Goal: Transaction & Acquisition: Obtain resource

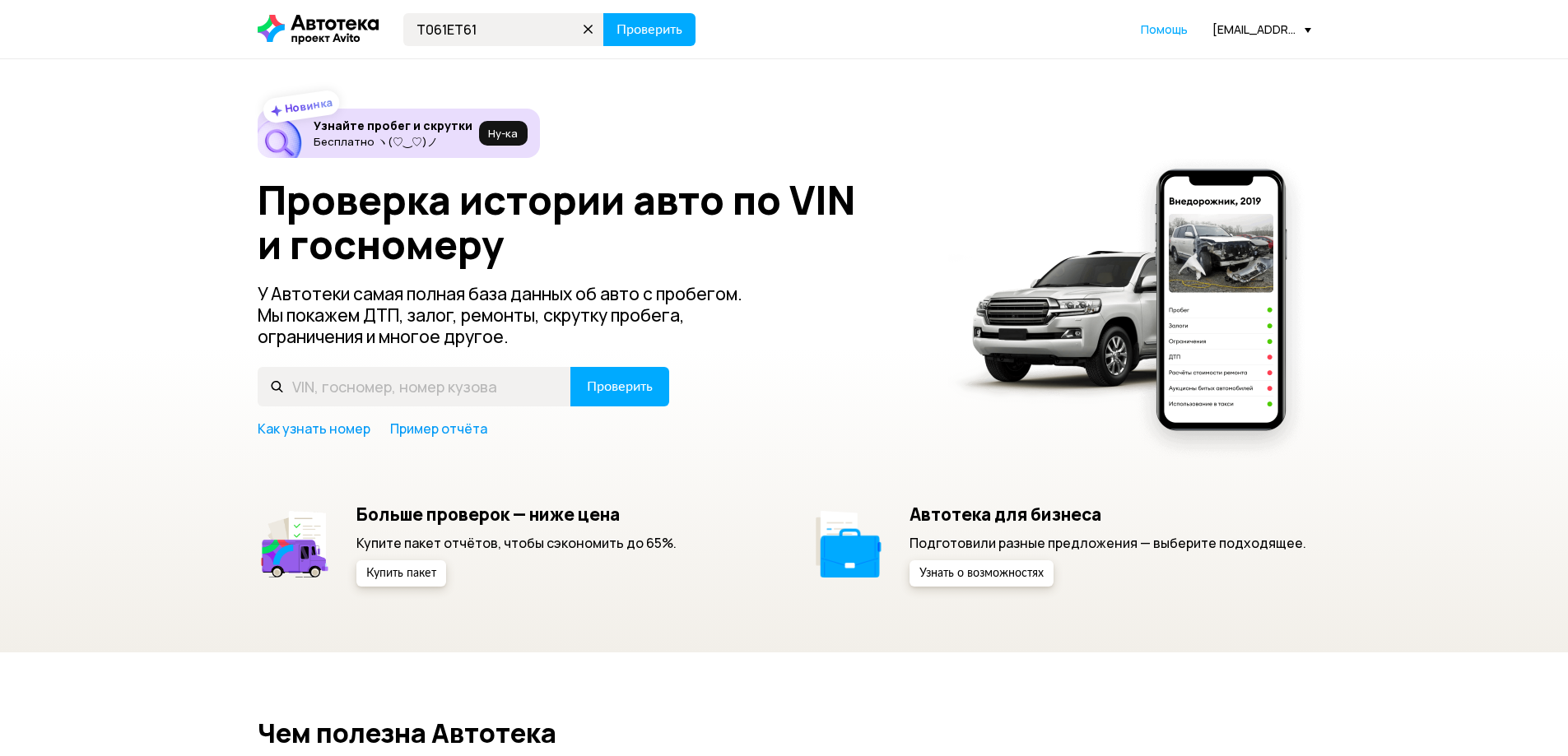
type input "Т061ЕТ61"
click at [604, 13] on button "Проверить" at bounding box center [649, 29] width 92 height 33
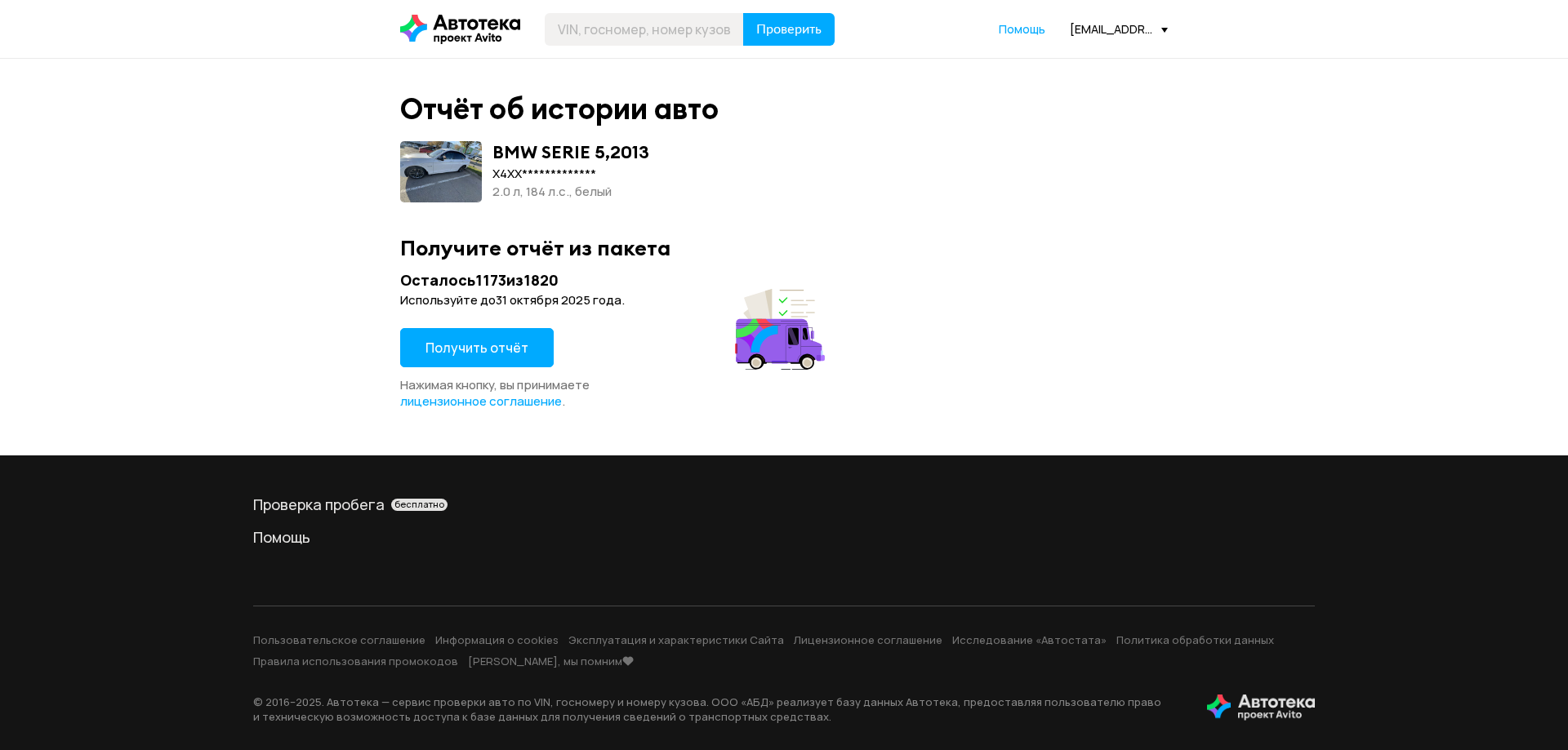
click at [484, 334] on button "Получить отчёт" at bounding box center [477, 348] width 153 height 39
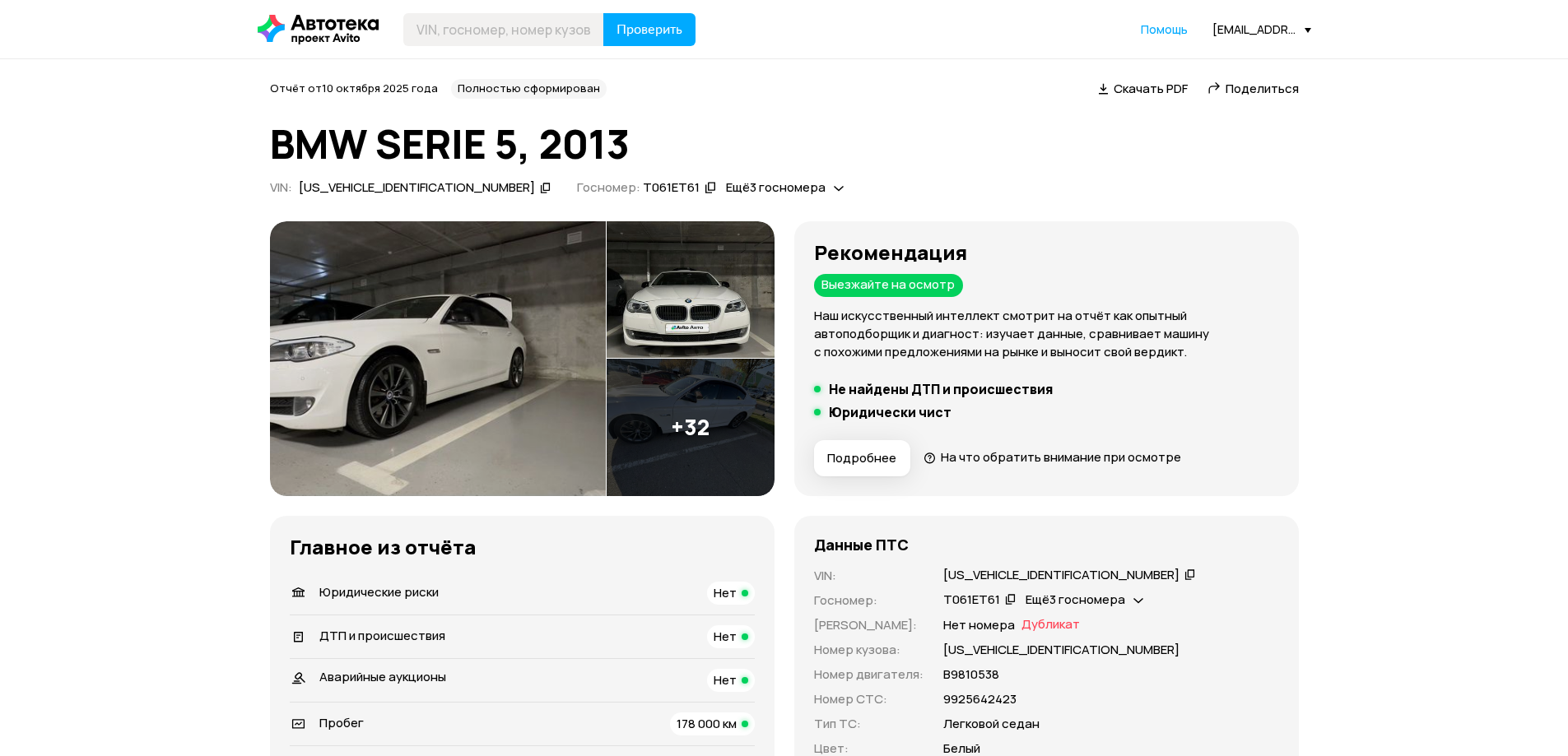
click at [551, 360] on img at bounding box center [438, 359] width 336 height 275
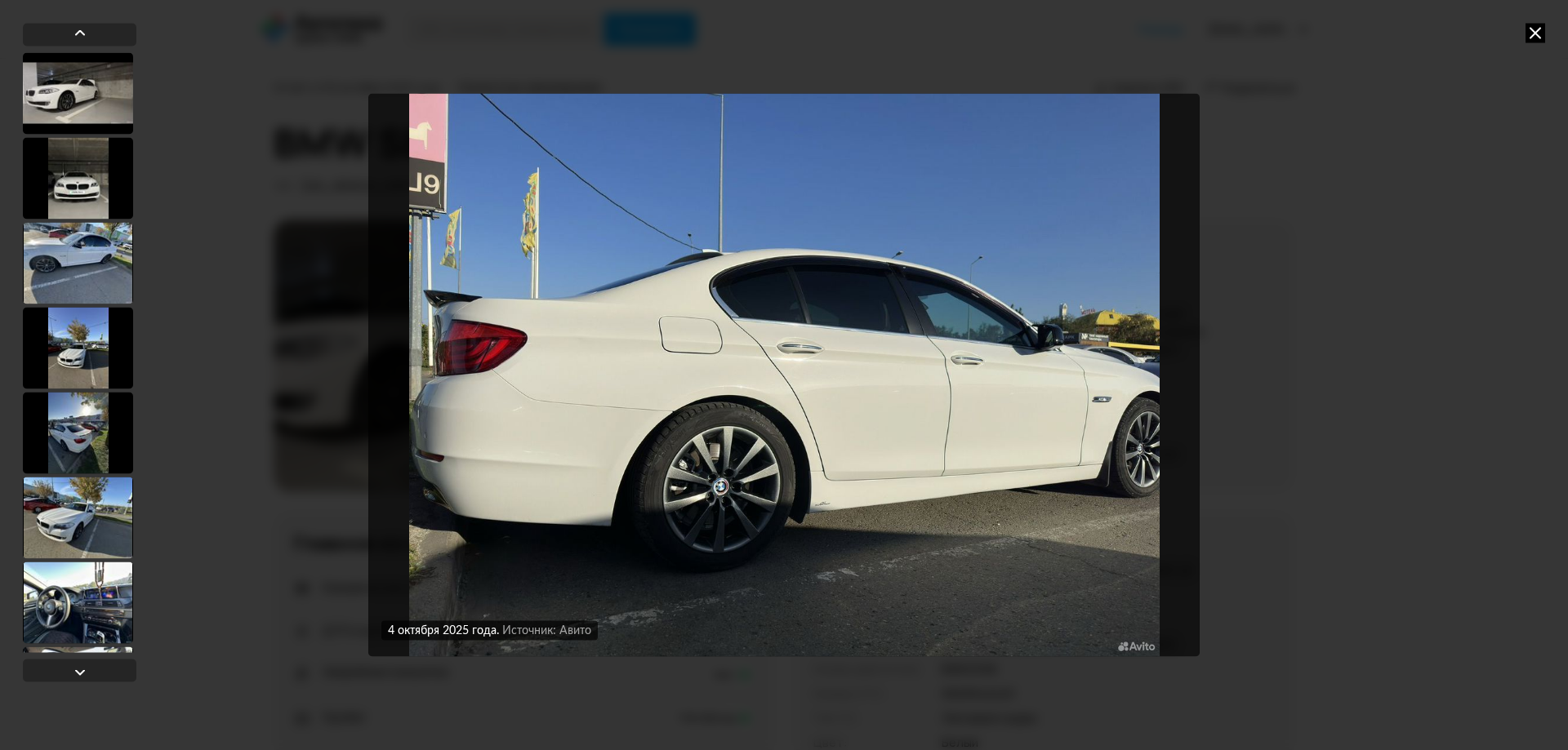
click at [1541, 30] on icon at bounding box center [1535, 33] width 19 height 19
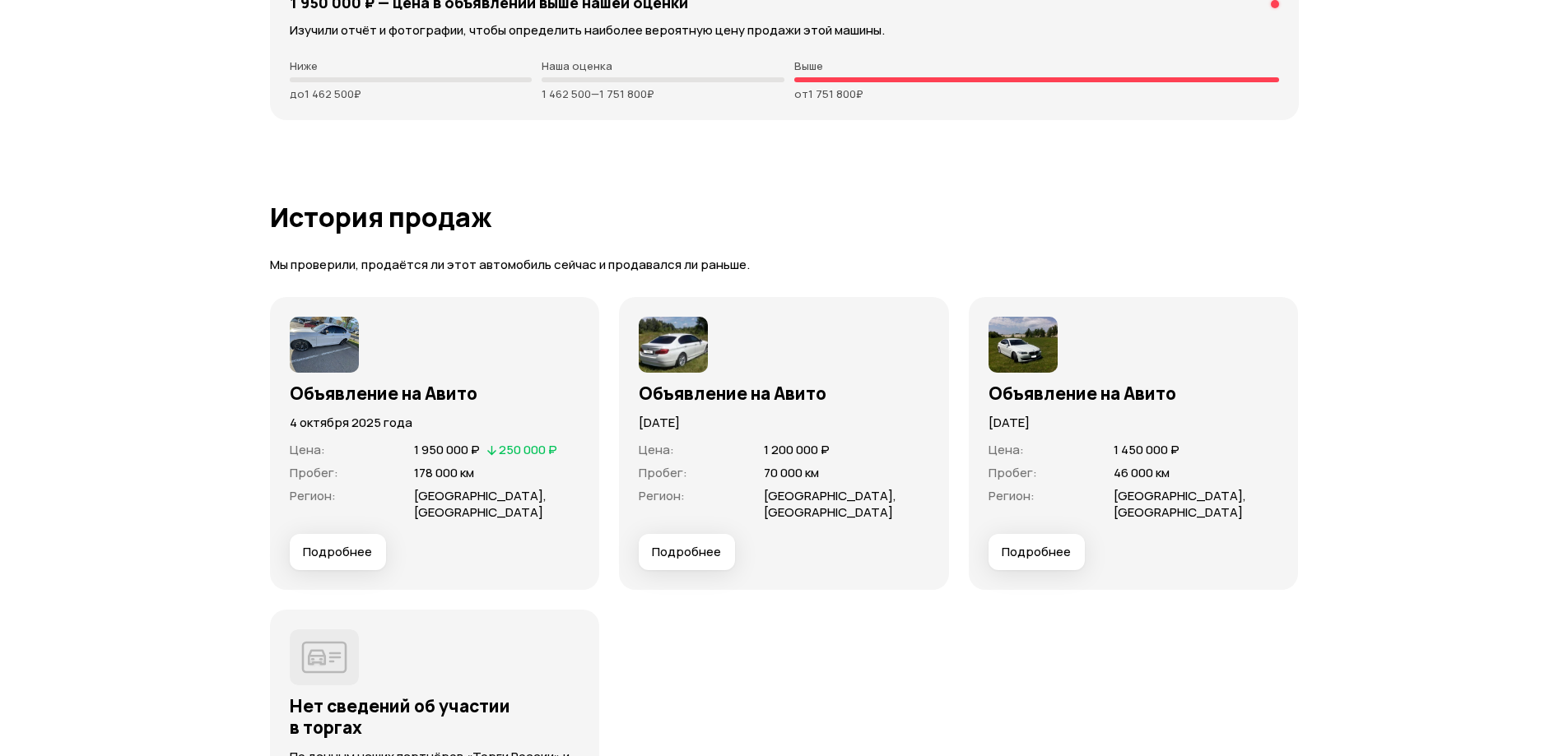
scroll to position [4773, 0]
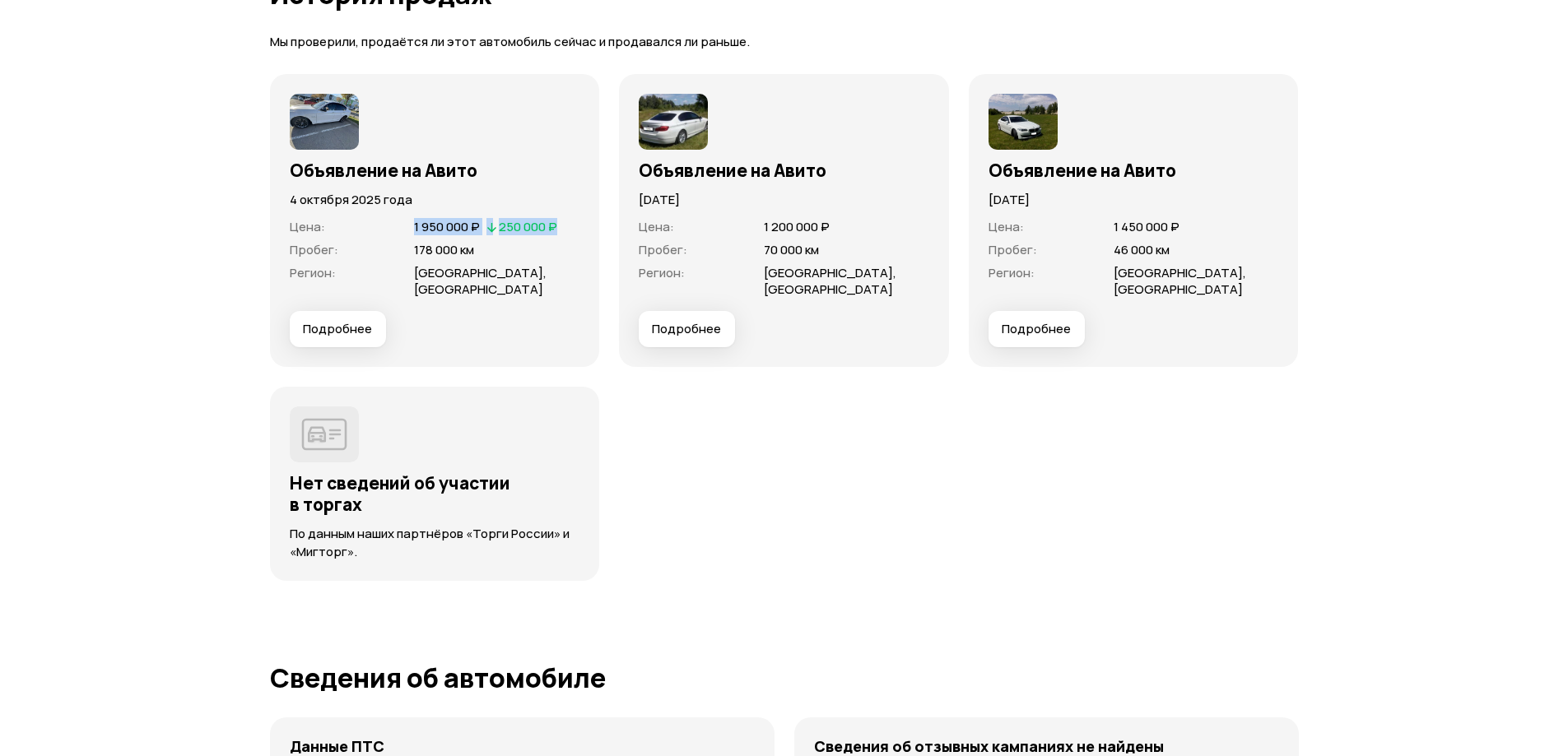
drag, startPoint x: 405, startPoint y: 226, endPoint x: 568, endPoint y: 224, distance: 163.0
click at [568, 224] on div "Цена : 1 950 000 ₽   250 000 ₽" at bounding box center [435, 227] width 290 height 16
click at [542, 258] on span "178 000 км" at bounding box center [496, 250] width 165 height 16
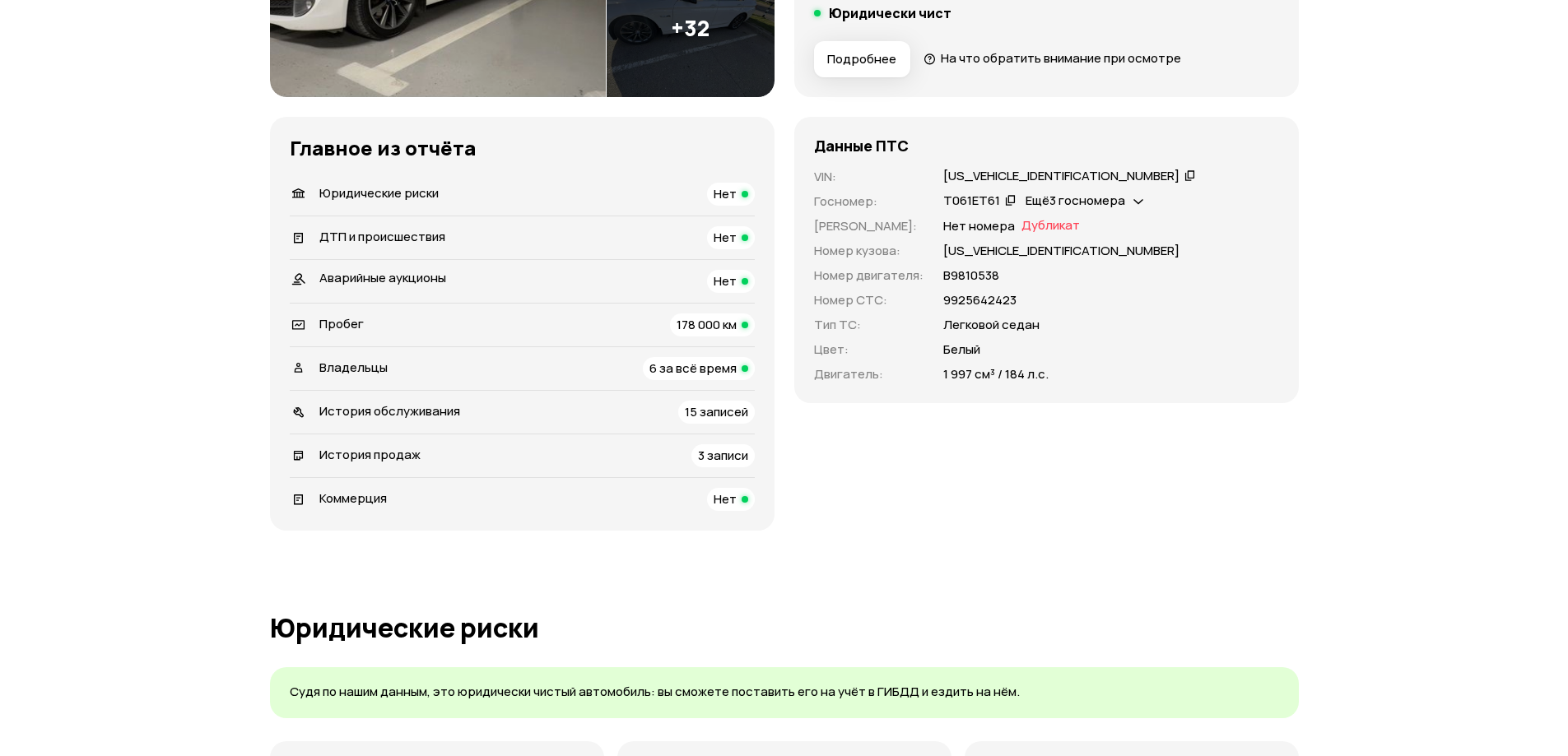
scroll to position [164, 0]
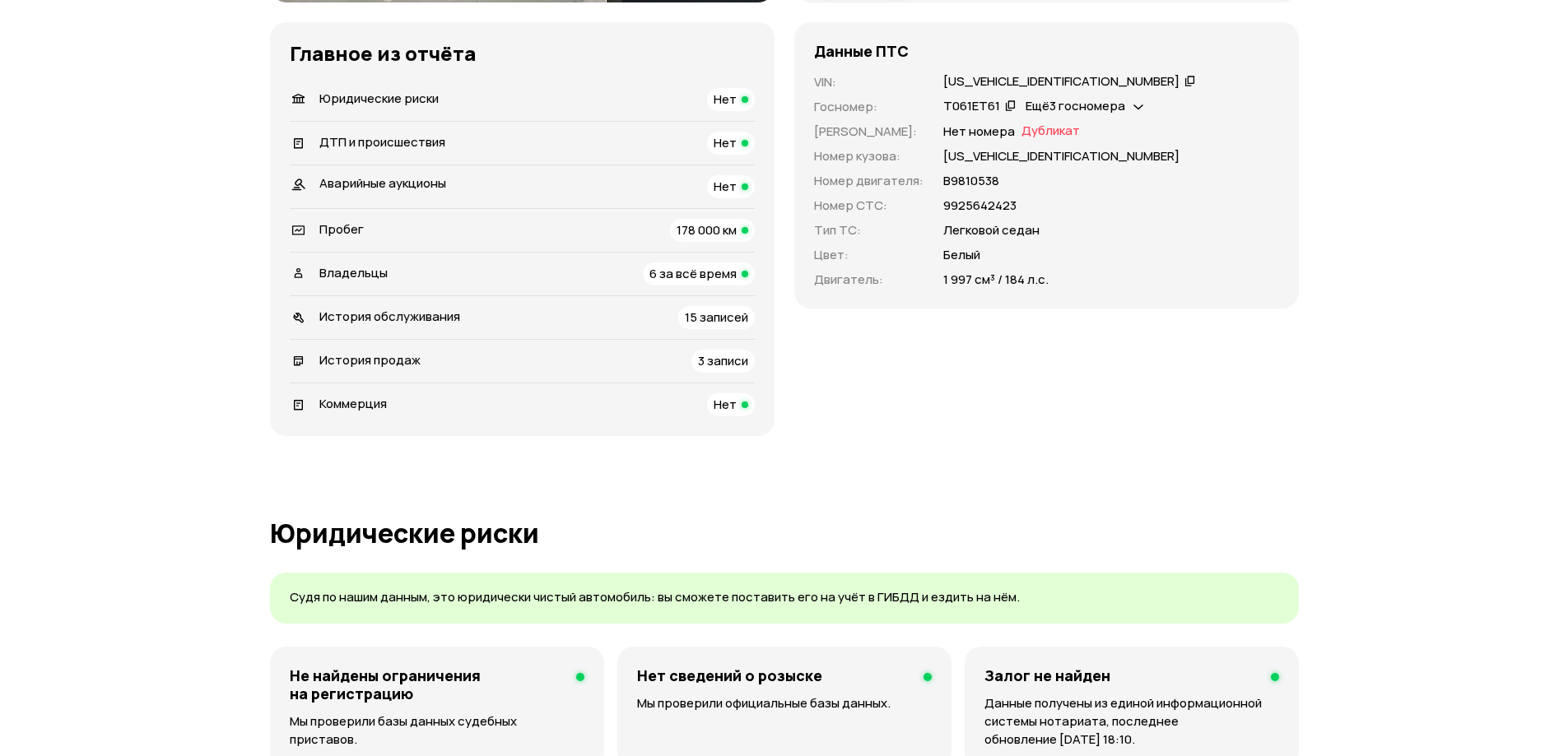
click at [685, 270] on span "6 за всё время" at bounding box center [693, 273] width 88 height 17
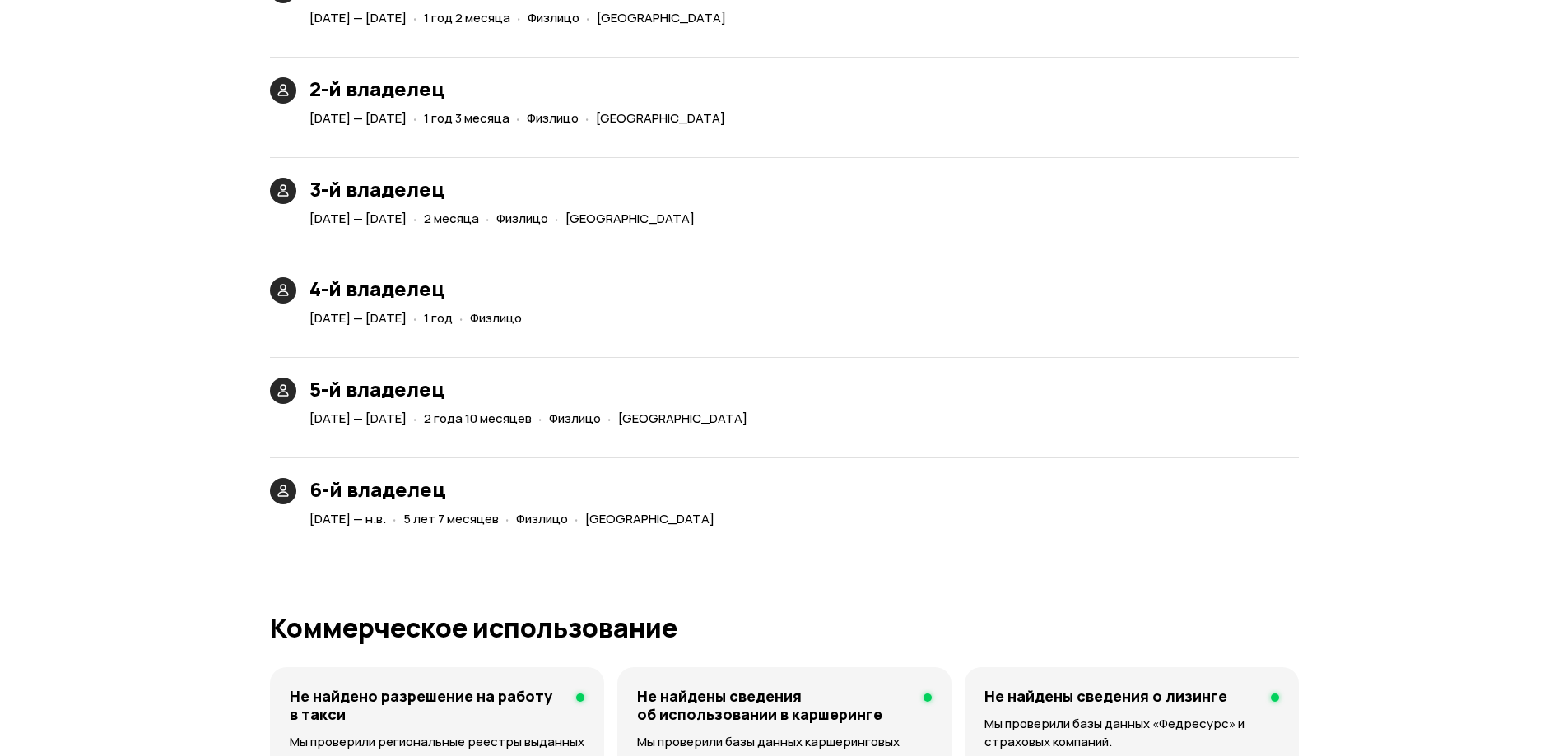
scroll to position [3850, 0]
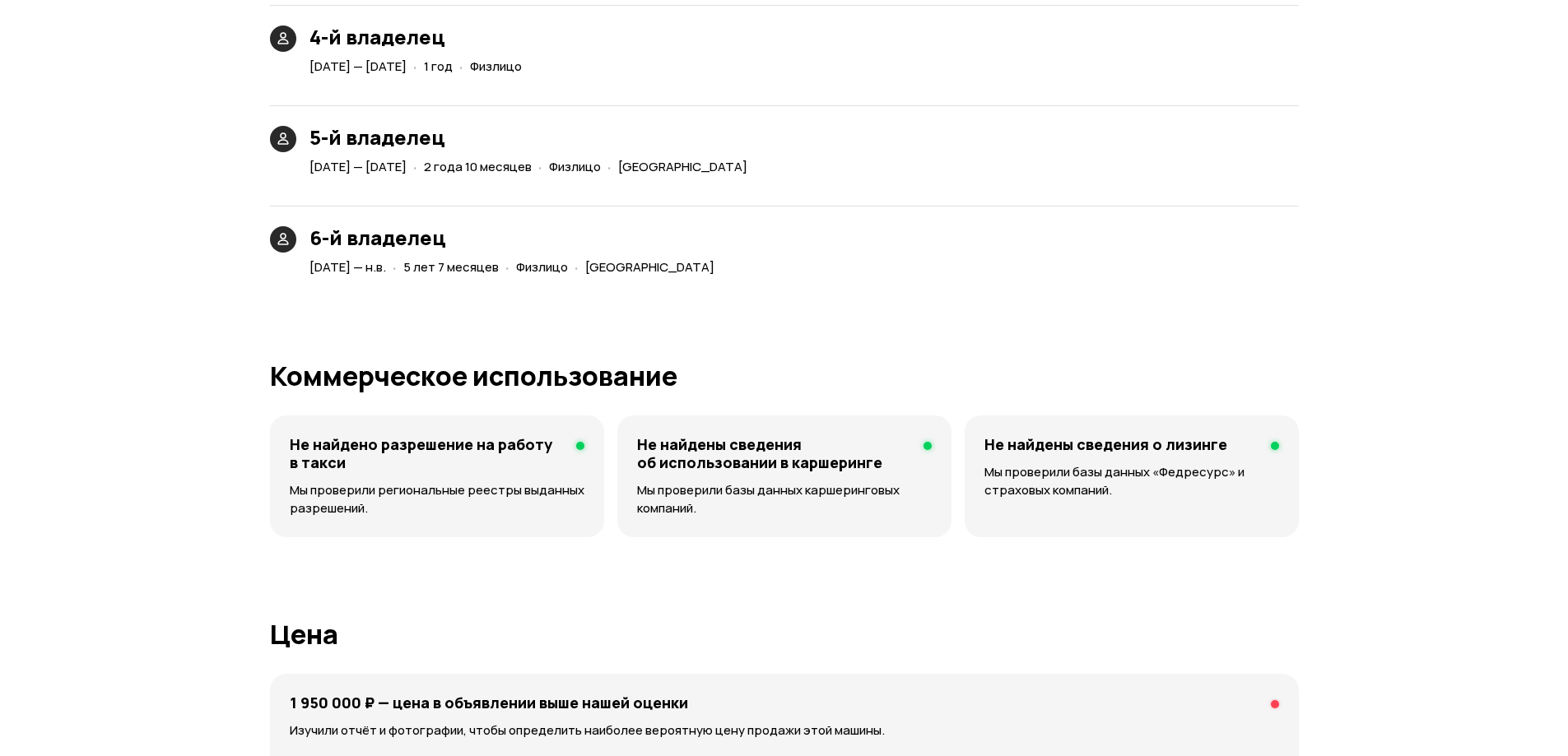
drag, startPoint x: 311, startPoint y: 269, endPoint x: 438, endPoint y: 275, distance: 127.1
click at [398, 278] on div "6-й владелец [DATE] — н.в. · 5 лет 7 месяцев · Физлицо · [GEOGRAPHIC_DATA]" at bounding box center [496, 253] width 464 height 54
drag, startPoint x: 543, startPoint y: 269, endPoint x: 555, endPoint y: 269, distance: 12.0
click at [555, 269] on div "[DATE] — н.в. · 5 лет 7 месяцев · Физлицо · [GEOGRAPHIC_DATA]" at bounding box center [515, 268] width 418 height 24
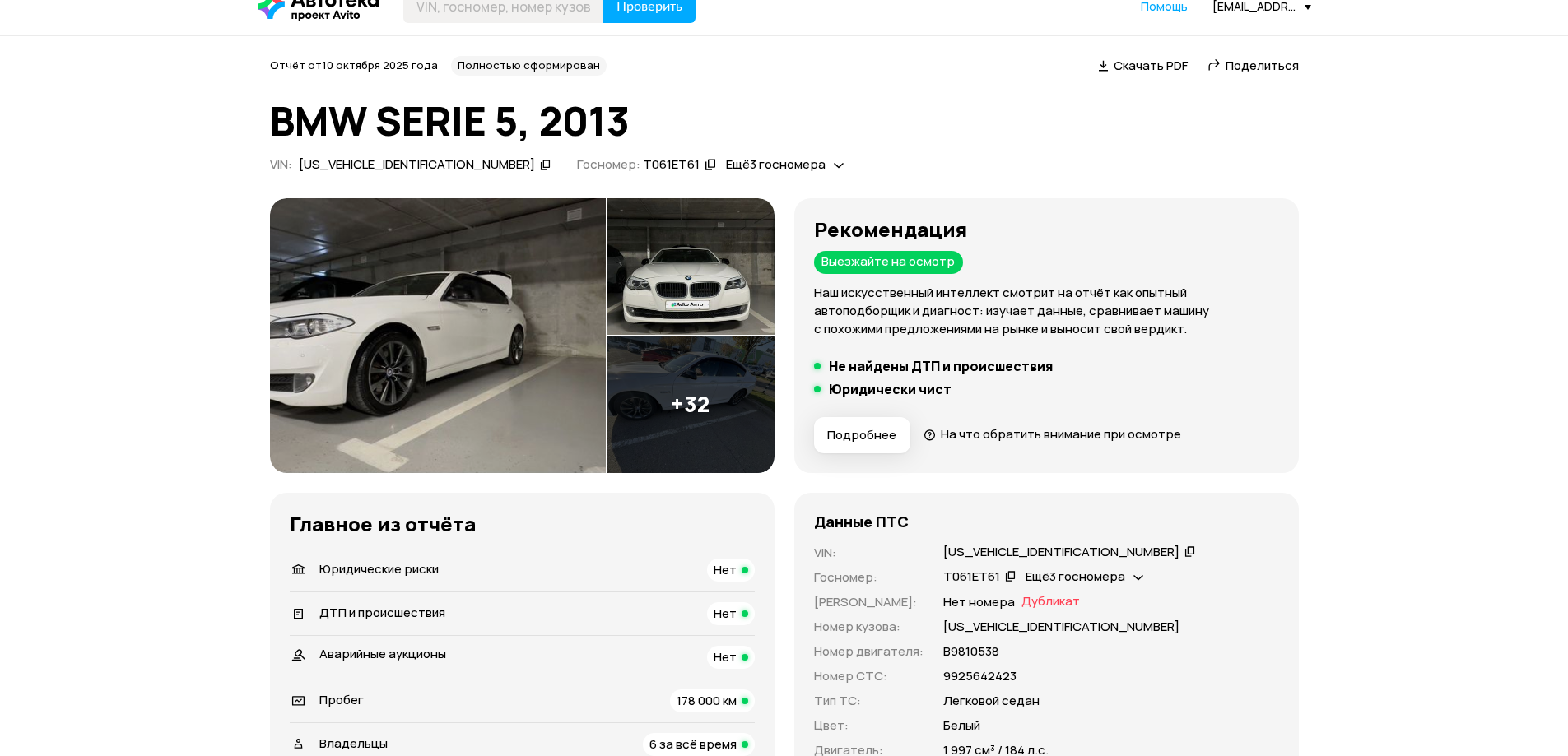
scroll to position [0, 0]
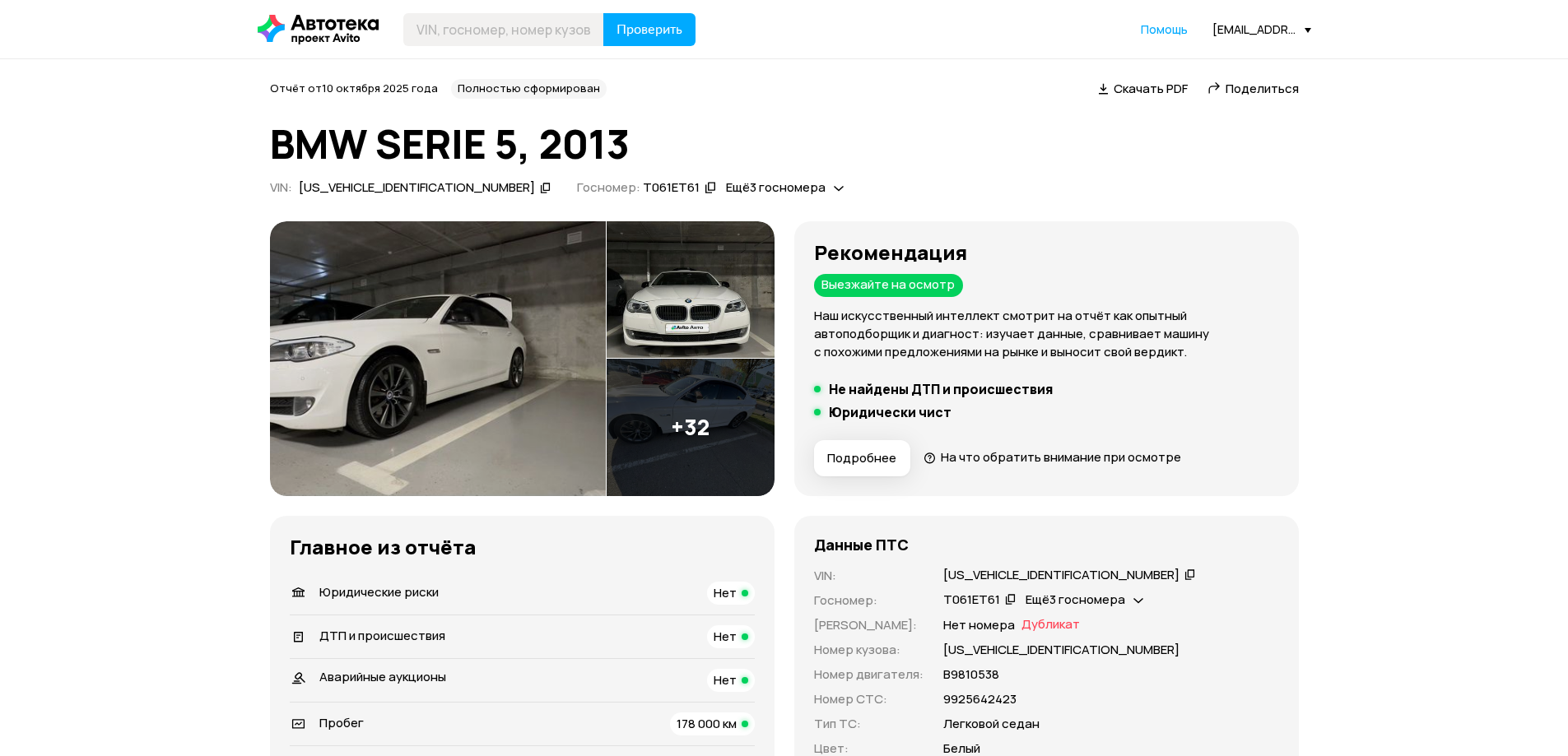
click at [1185, 575] on icon at bounding box center [1190, 574] width 12 height 16
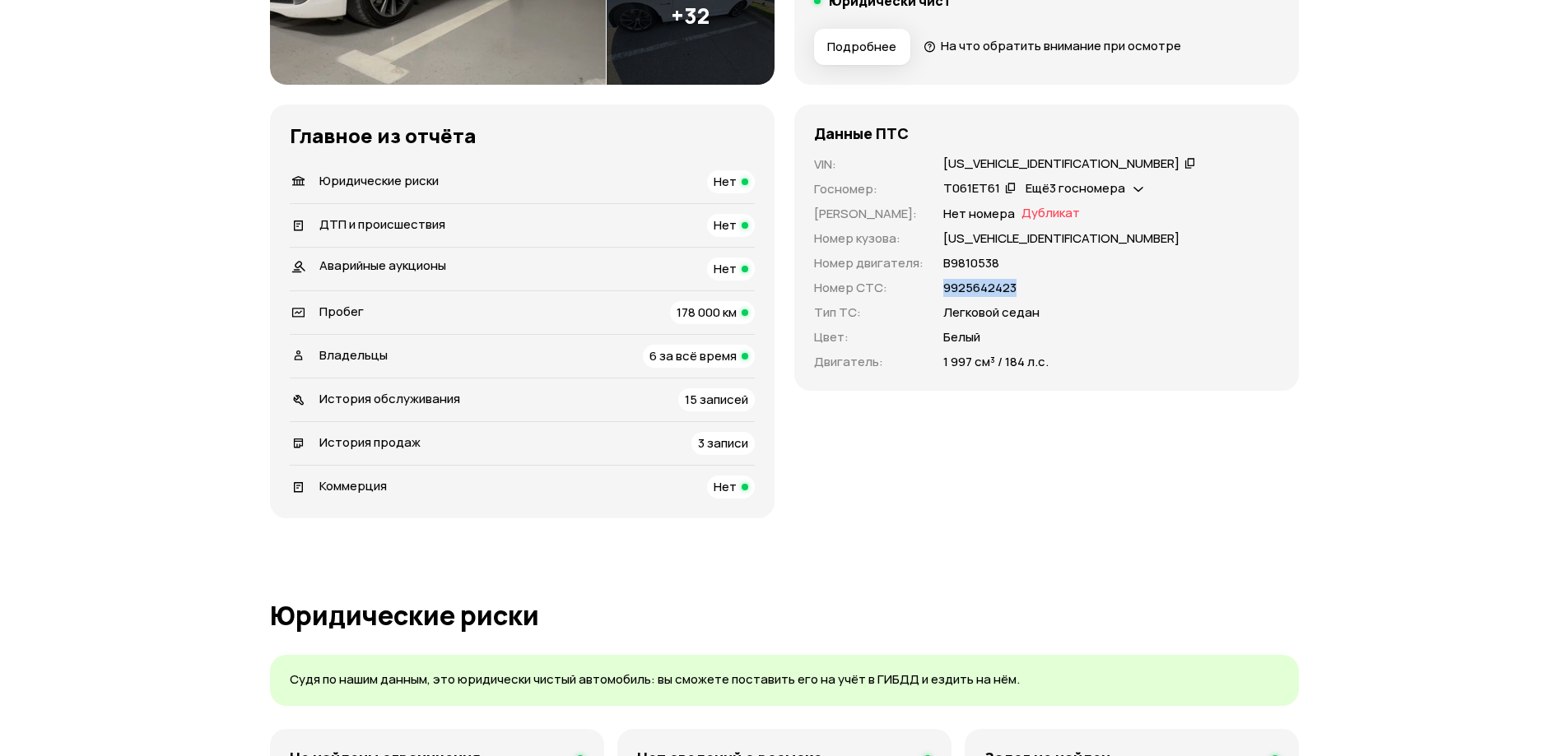
drag, startPoint x: 1023, startPoint y: 283, endPoint x: 943, endPoint y: 283, distance: 80.0
click at [944, 283] on div "9925642423" at bounding box center [1112, 288] width 336 height 18
copy p "9925642423"
click at [1185, 165] on icon at bounding box center [1190, 162] width 12 height 16
click at [1007, 190] on icon at bounding box center [1011, 187] width 12 height 16
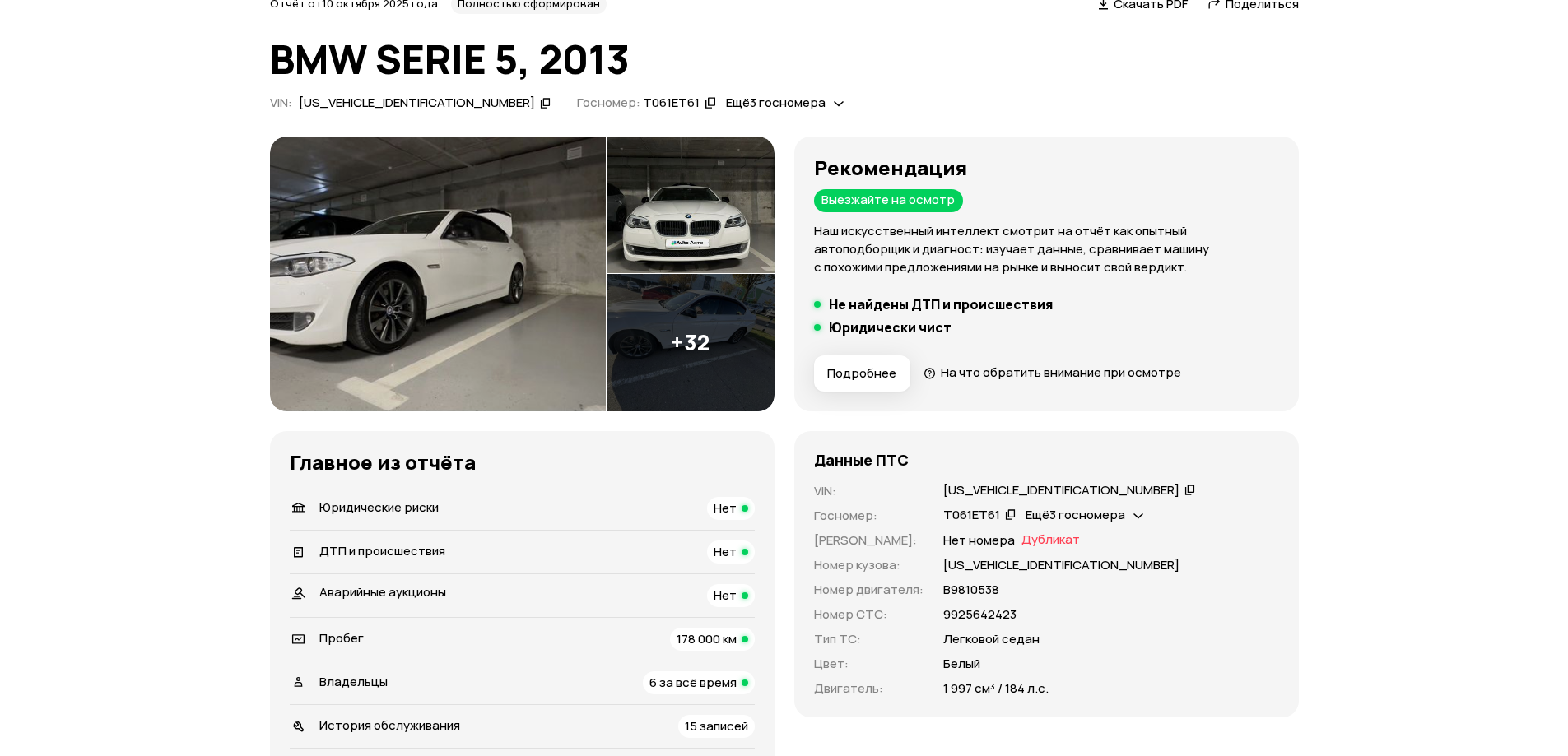
scroll to position [0, 0]
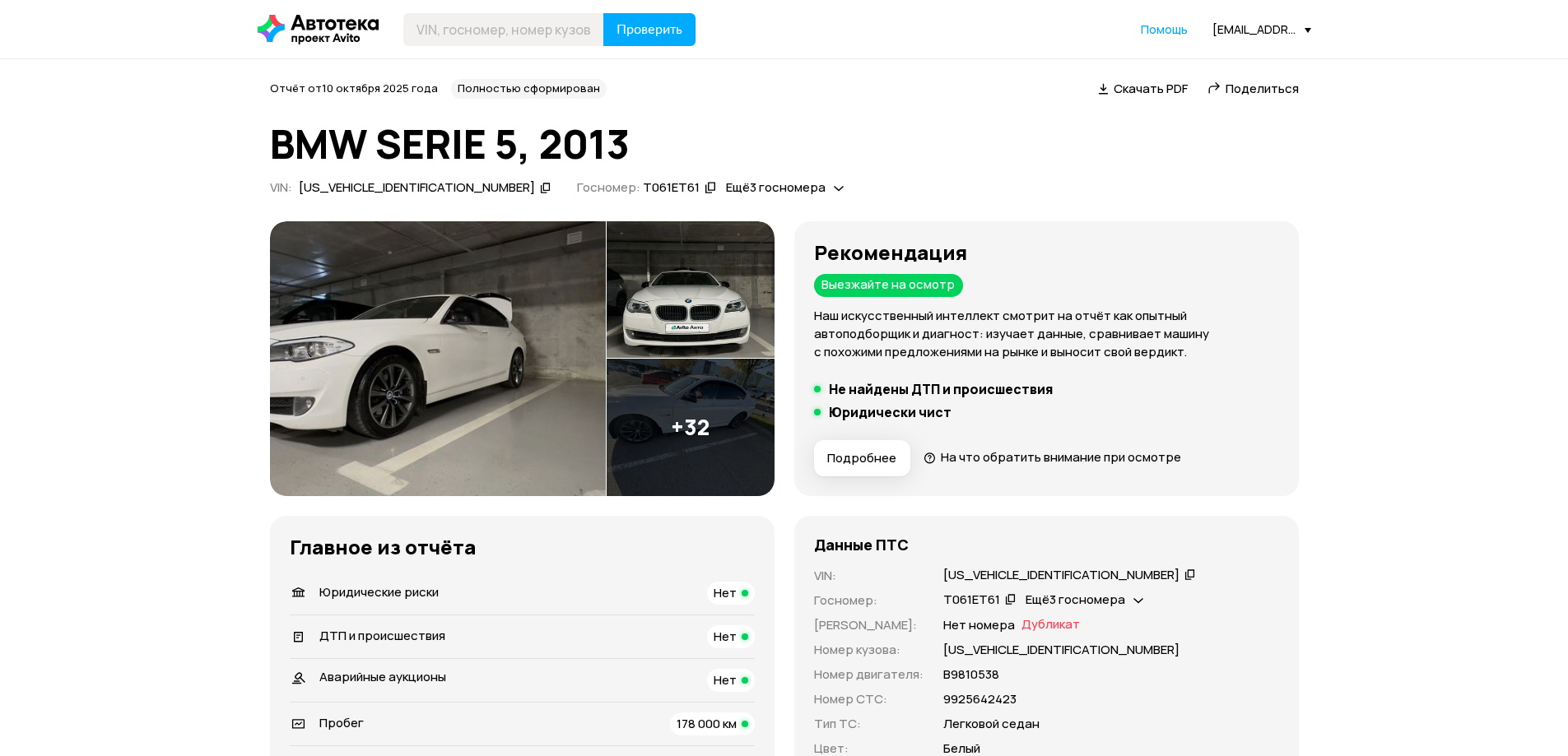
click at [1147, 96] on span "Скачать PDF" at bounding box center [1150, 87] width 74 height 17
